Goal: Find specific page/section

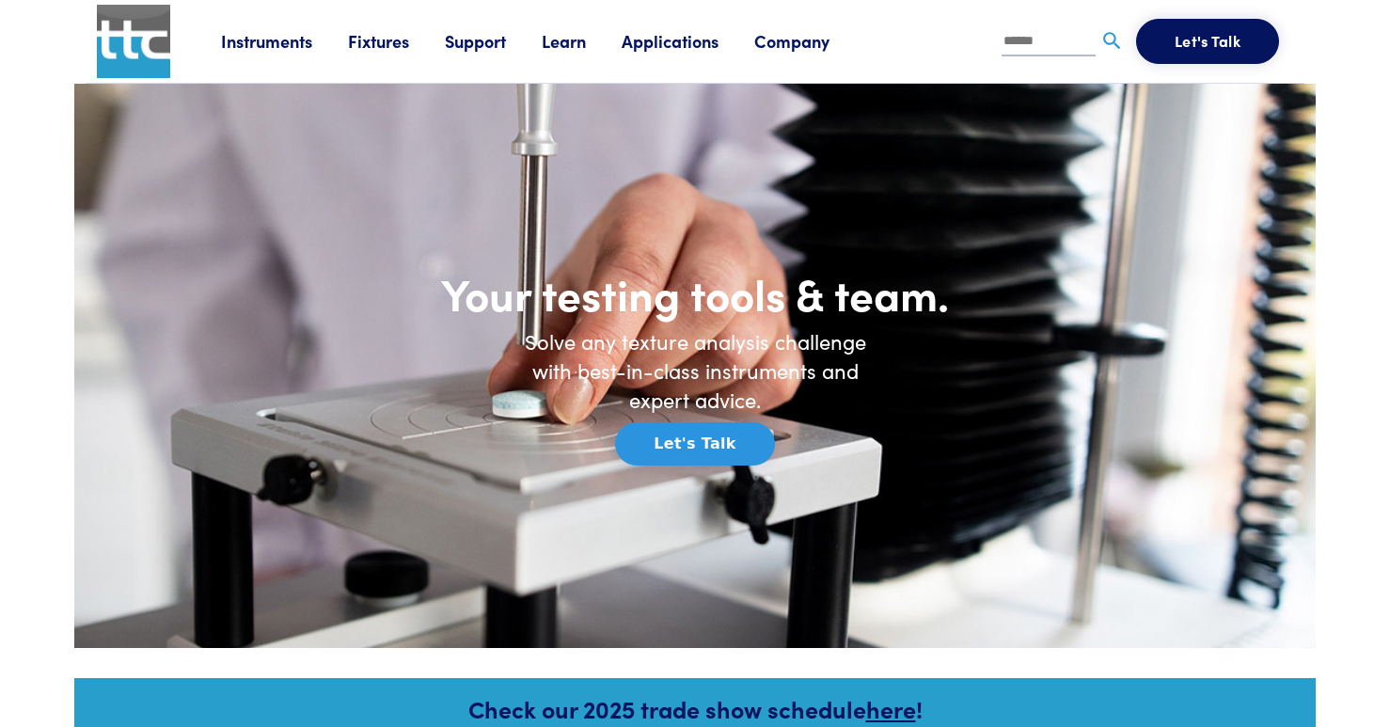
click at [668, 41] on link "Applications" at bounding box center [688, 41] width 133 height 24
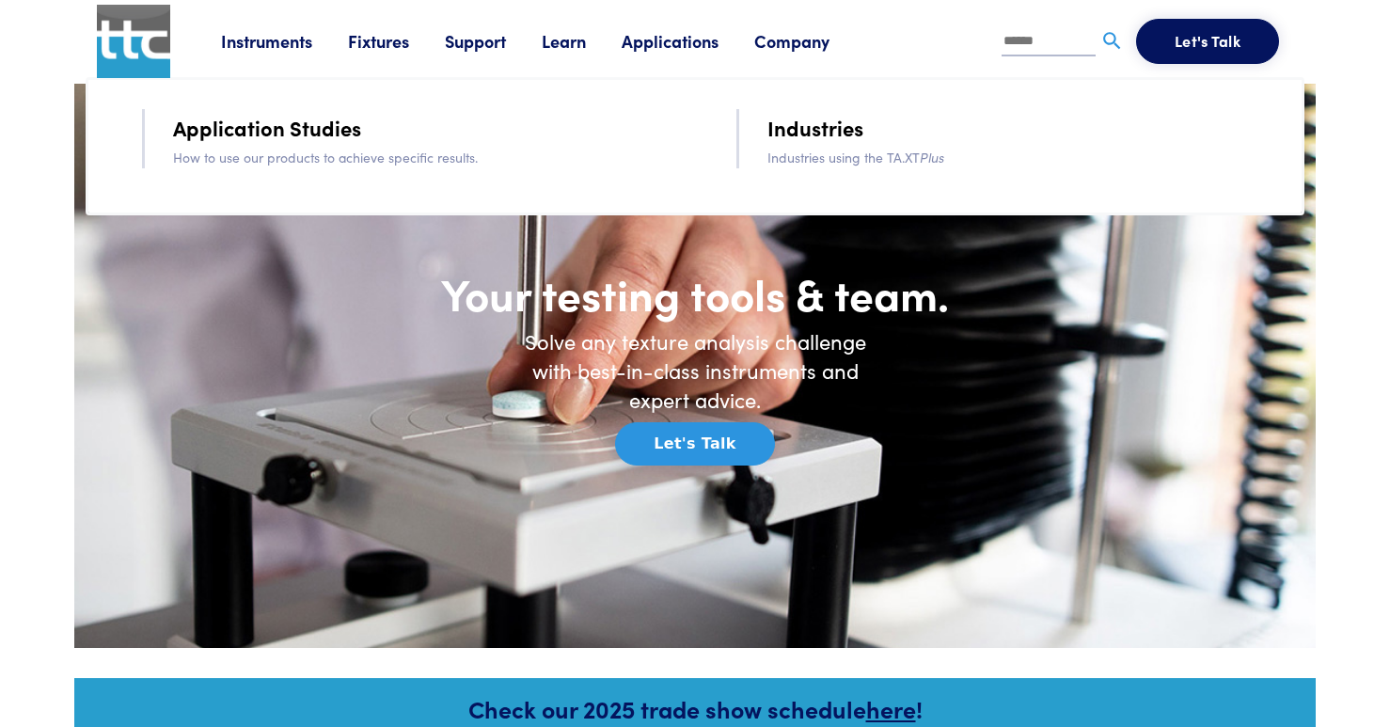
click at [827, 122] on link "Industries" at bounding box center [816, 127] width 96 height 33
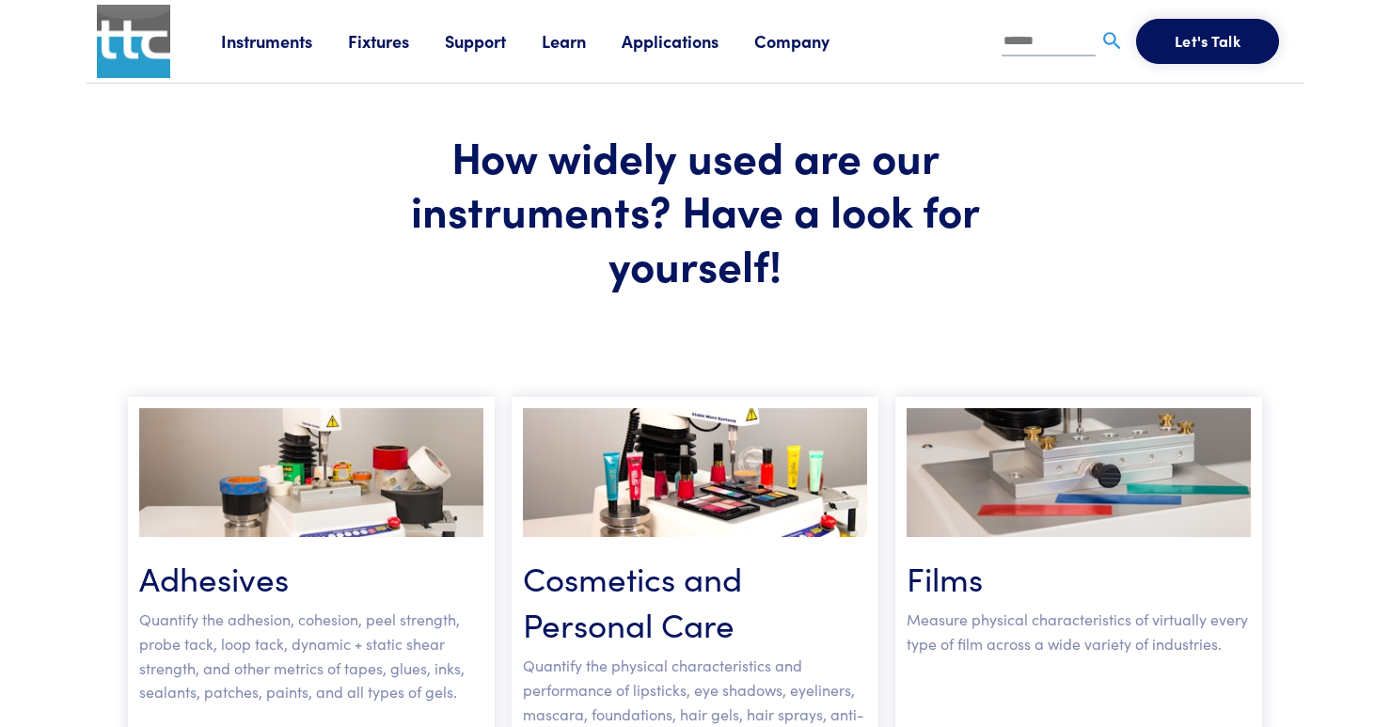
click at [1035, 42] on input "text" at bounding box center [1049, 42] width 94 height 28
type input "********"
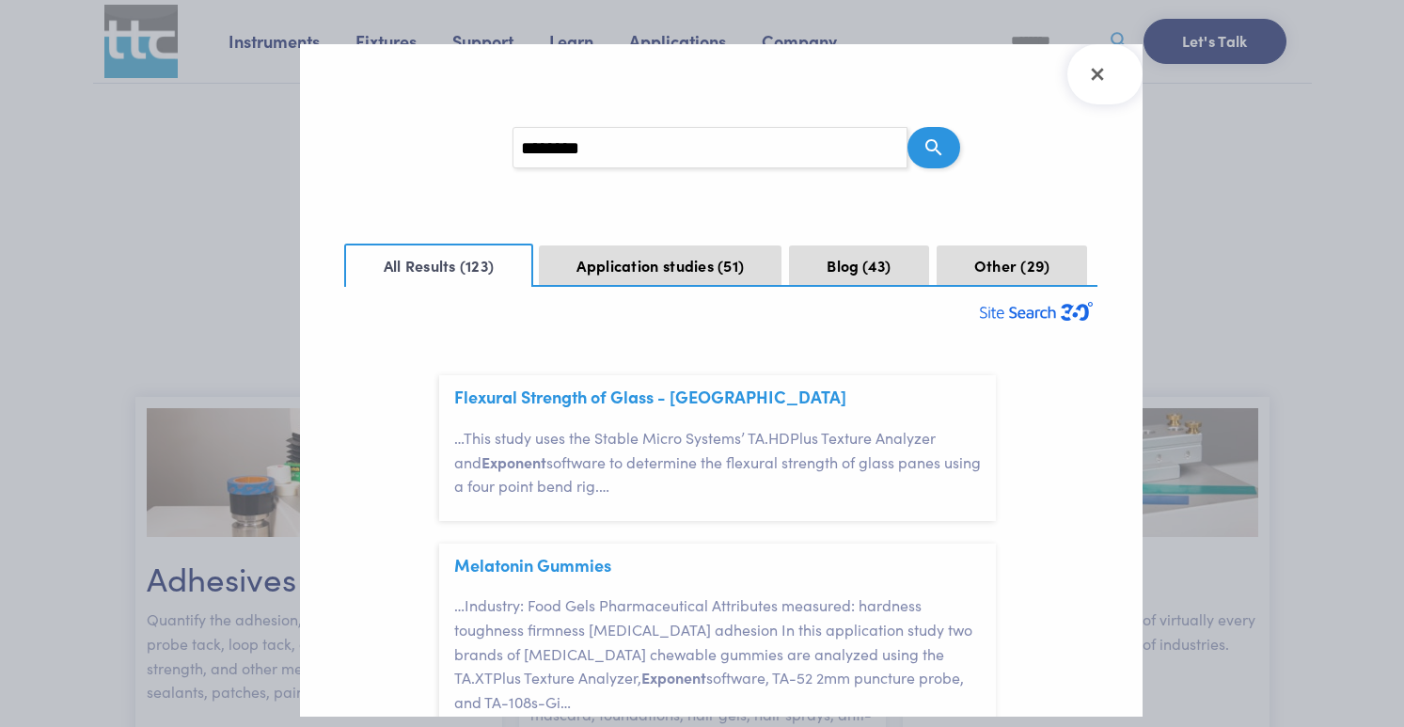
scroll to position [56, 0]
click at [928, 144] on icon "Search" at bounding box center [934, 147] width 23 height 23
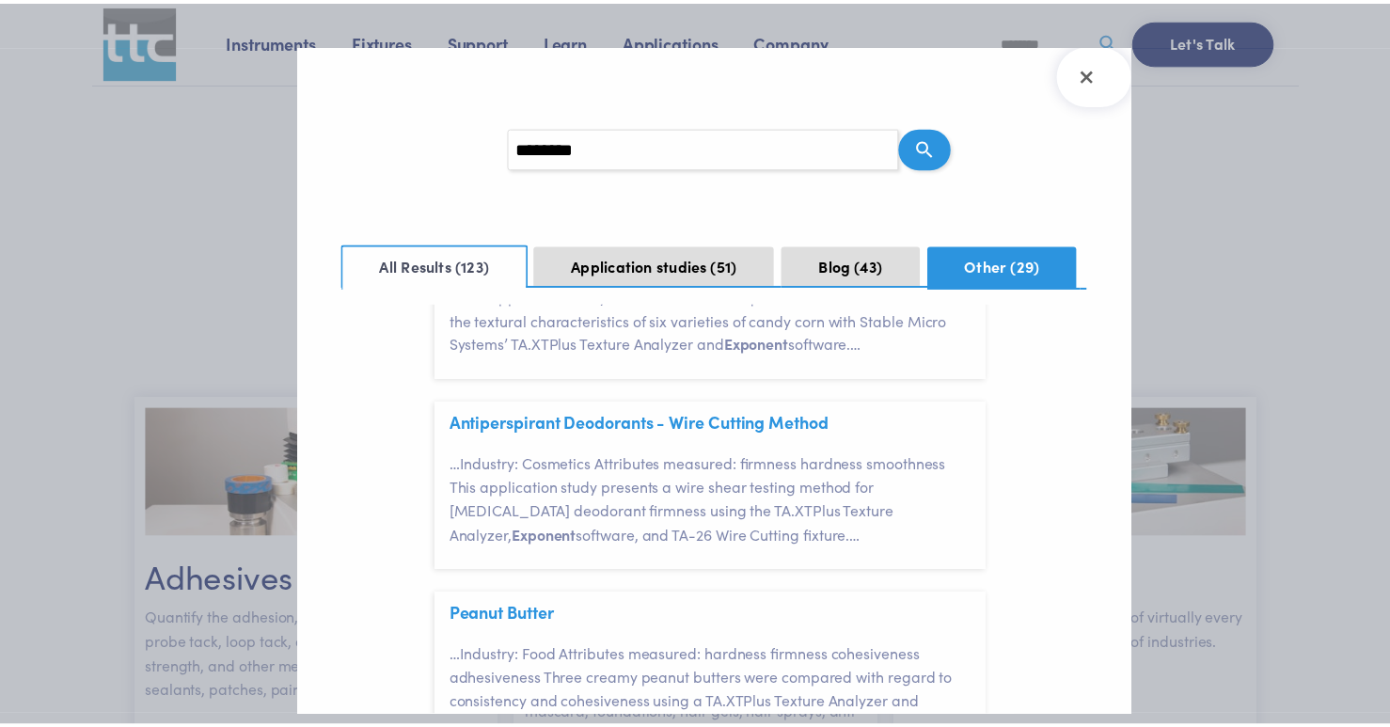
scroll to position [1129, 0]
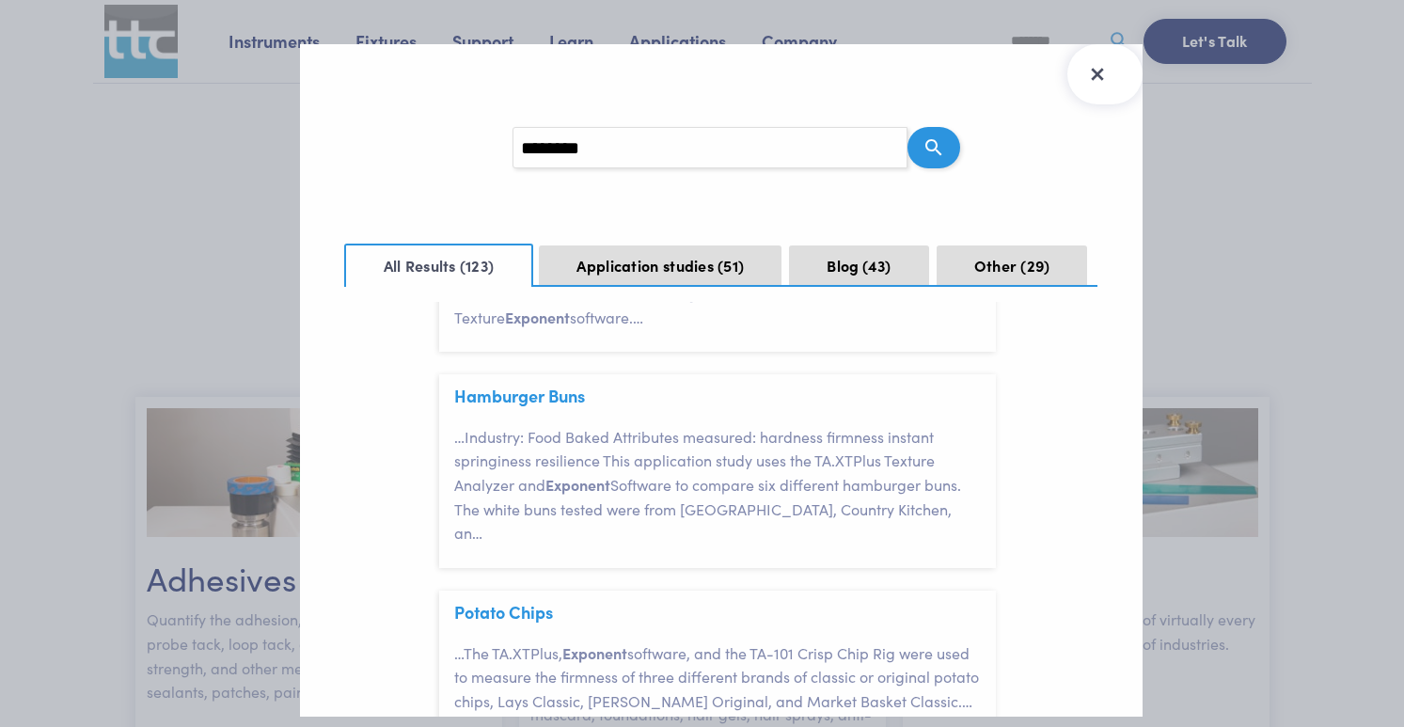
click at [1103, 71] on icon "Close Search Results" at bounding box center [1098, 74] width 30 height 30
